Goal: Task Accomplishment & Management: Use online tool/utility

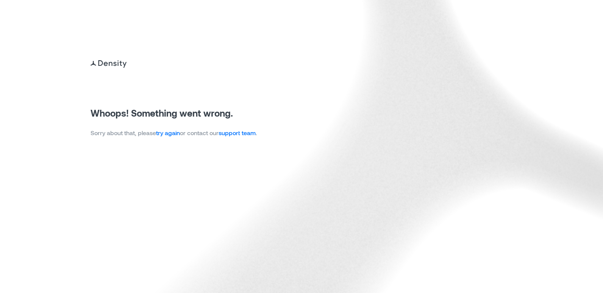
click at [170, 137] on p "Sorry about that, please try again or contact our support team ." at bounding box center [174, 132] width 167 height 9
click at [169, 135] on link "try again" at bounding box center [168, 132] width 24 height 7
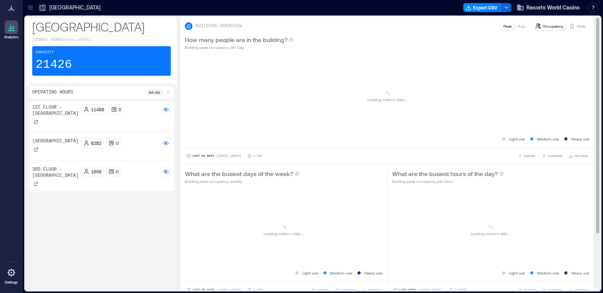
click at [518, 26] on p "Avg" at bounding box center [521, 26] width 7 height 6
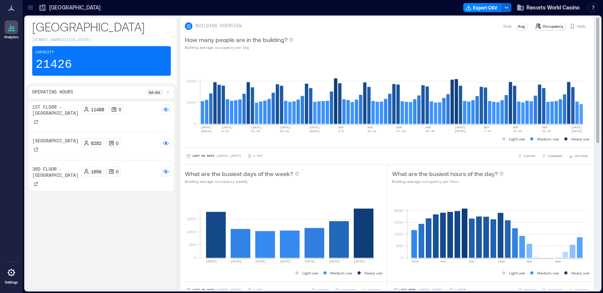
click at [577, 28] on p "Visits" at bounding box center [581, 26] width 9 height 6
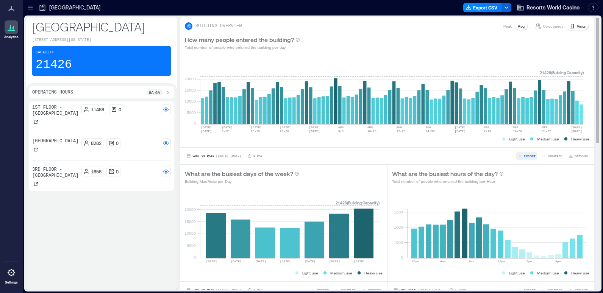
click at [524, 157] on span "EXPORT" at bounding box center [530, 156] width 12 height 5
click at [523, 143] on button "CSV" at bounding box center [524, 145] width 19 height 8
